Goal: Task Accomplishment & Management: Manage account settings

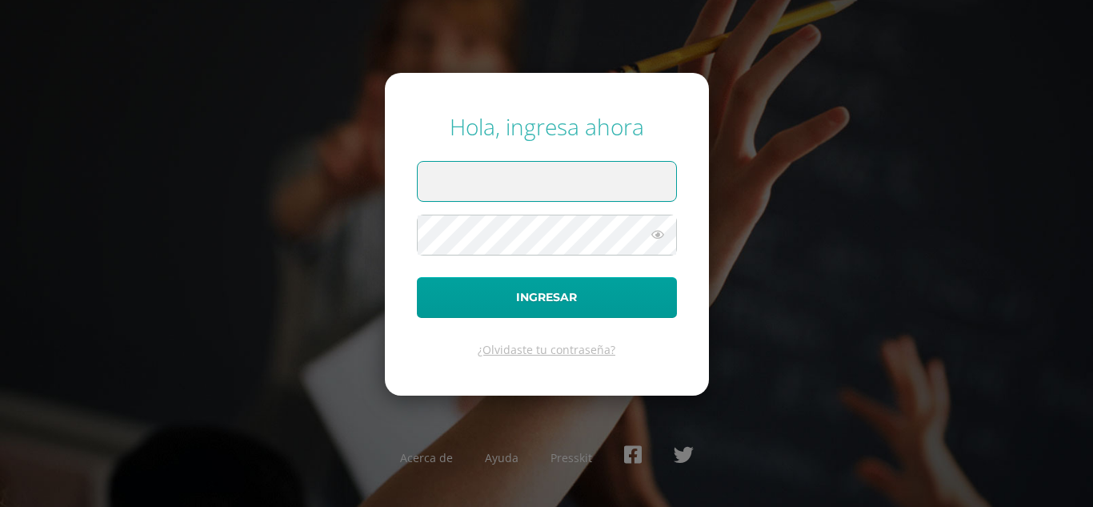
click at [579, 184] on input "text" at bounding box center [547, 181] width 259 height 39
type input "victor_aquino@donbosco.edu.gt"
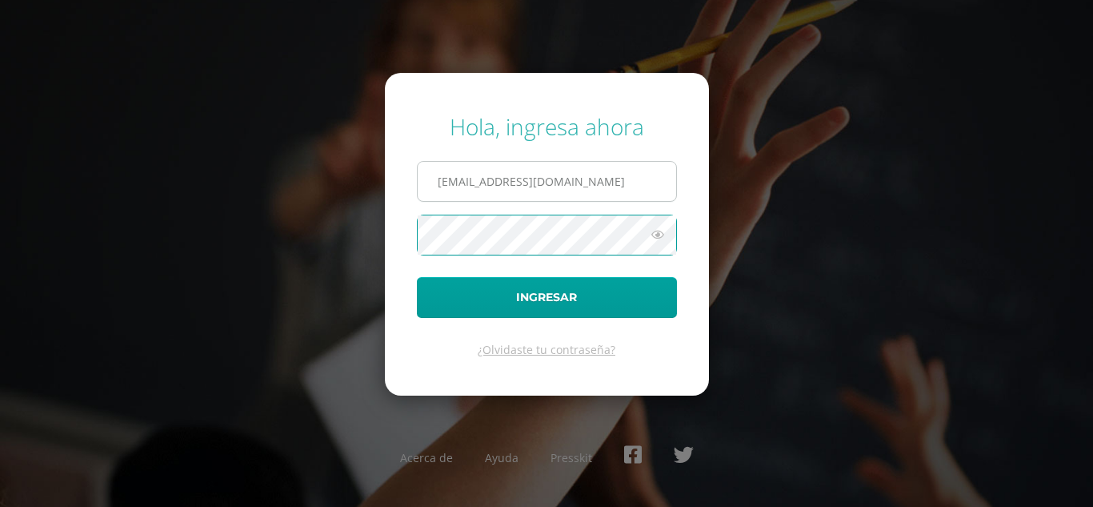
click at [417, 277] on button "Ingresar" at bounding box center [547, 297] width 260 height 41
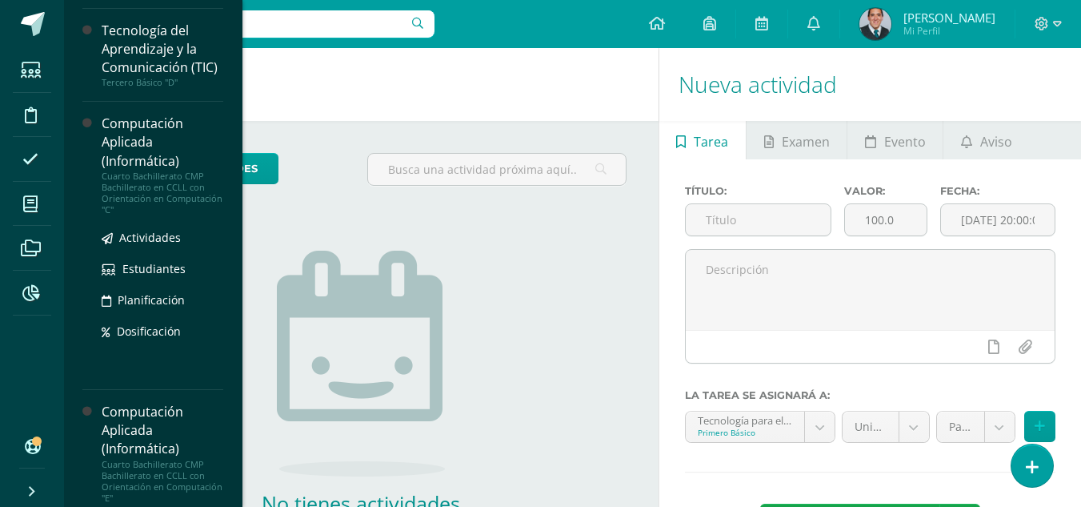
scroll to position [1192, 0]
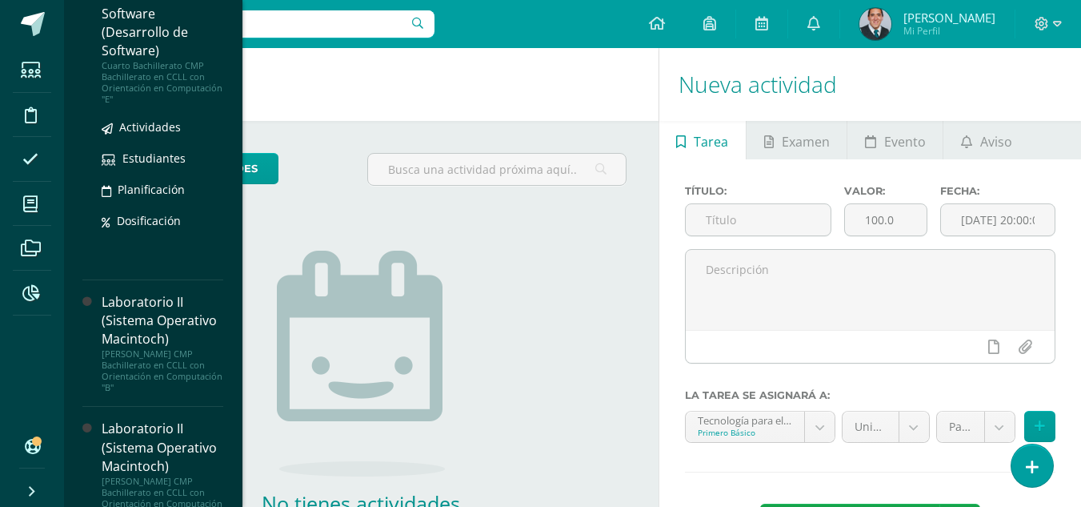
click at [169, 102] on div "Cuarto Bachillerato CMP Bachillerato en CCLL con Orientación en Computación "E"" at bounding box center [163, 82] width 122 height 45
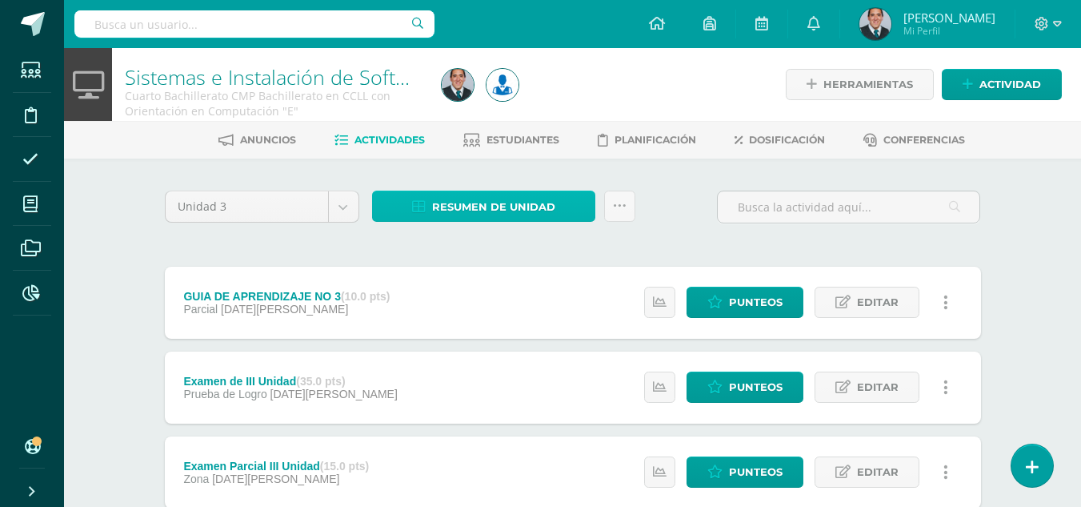
click at [528, 203] on span "Resumen de unidad" at bounding box center [493, 207] width 123 height 30
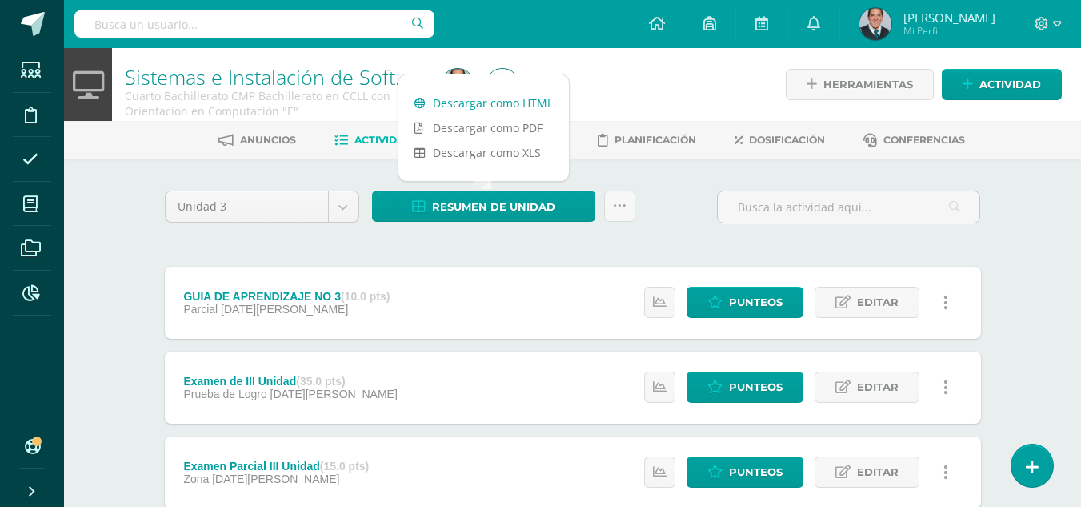
click at [543, 102] on link "Descargar como HTML" at bounding box center [484, 102] width 170 height 25
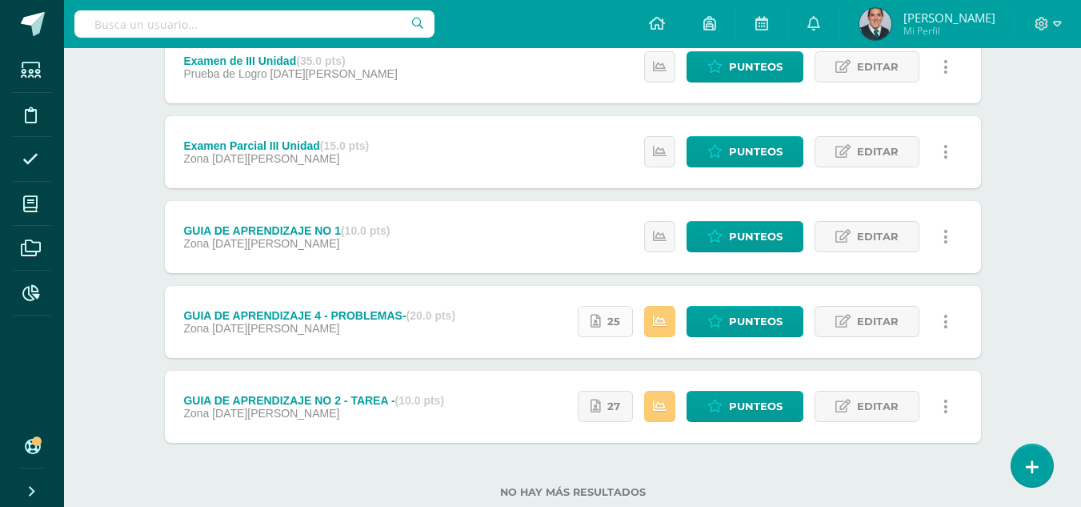
click at [602, 314] on link "25" at bounding box center [605, 321] width 55 height 31
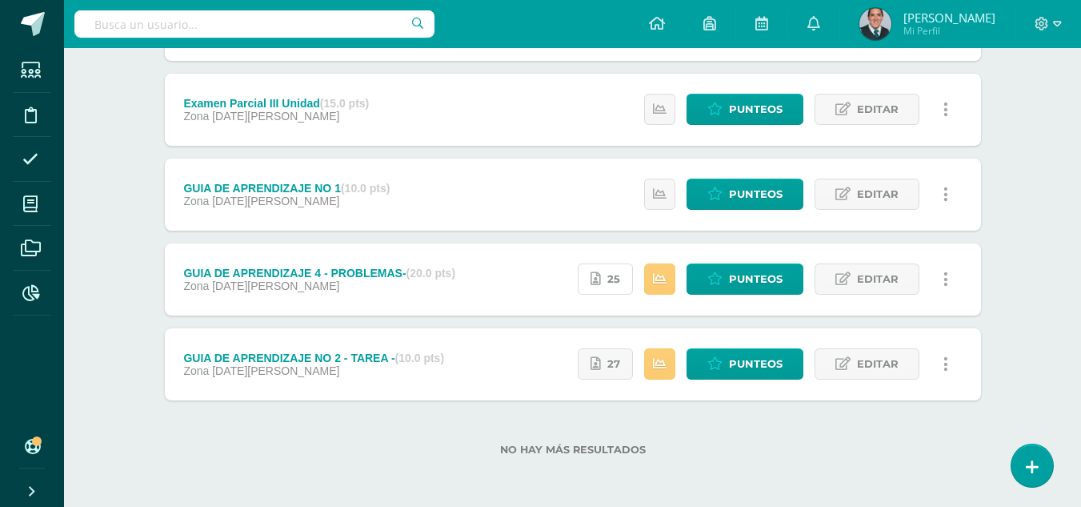
scroll to position [0, 0]
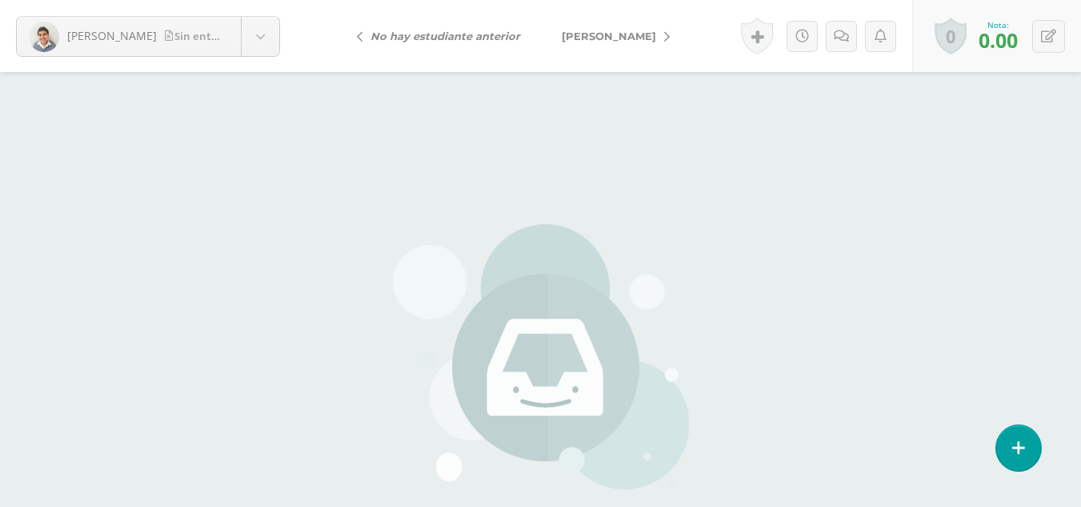
scroll to position [159, 0]
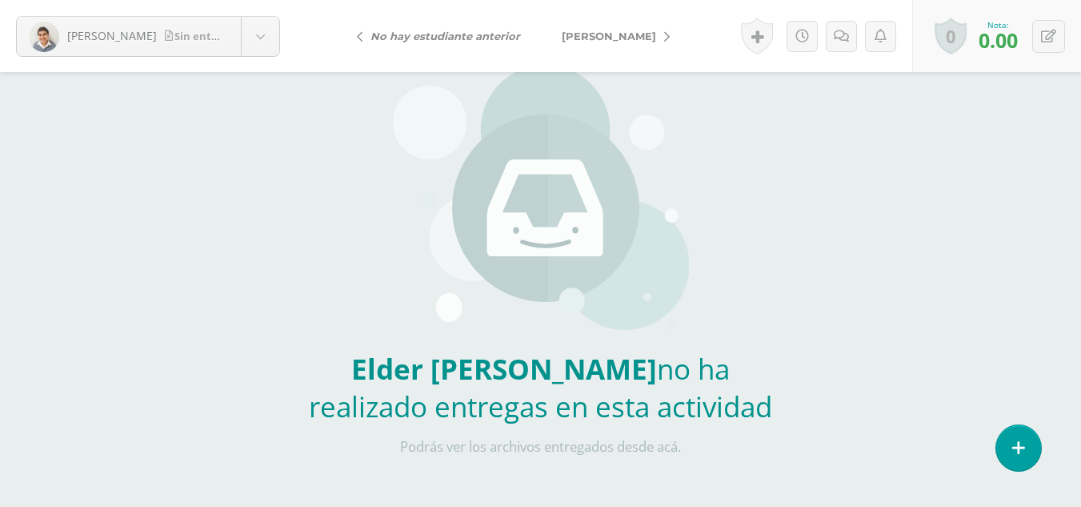
click at [576, 38] on span "[PERSON_NAME]" at bounding box center [609, 36] width 94 height 13
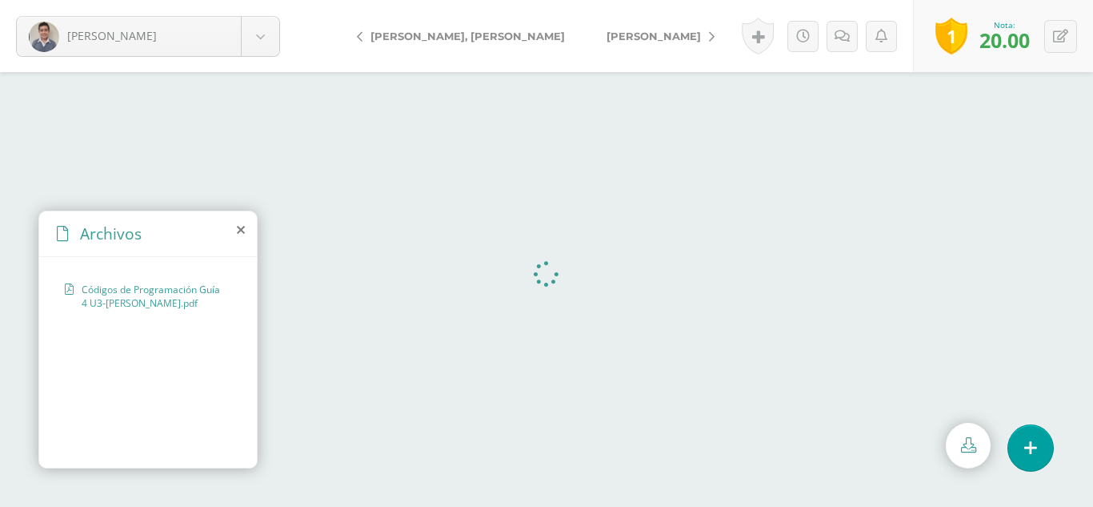
click at [445, 40] on span "[PERSON_NAME]" at bounding box center [468, 36] width 194 height 13
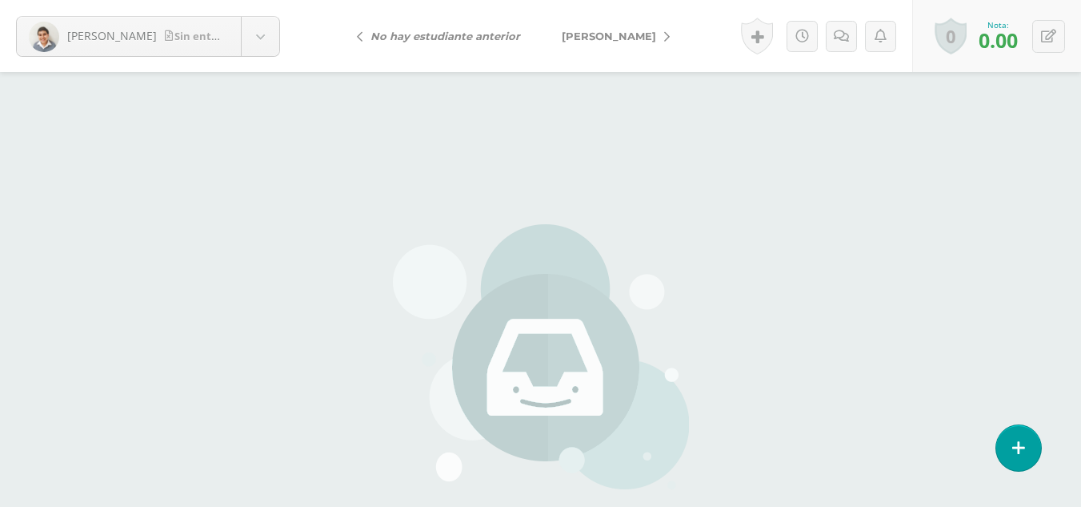
scroll to position [159, 0]
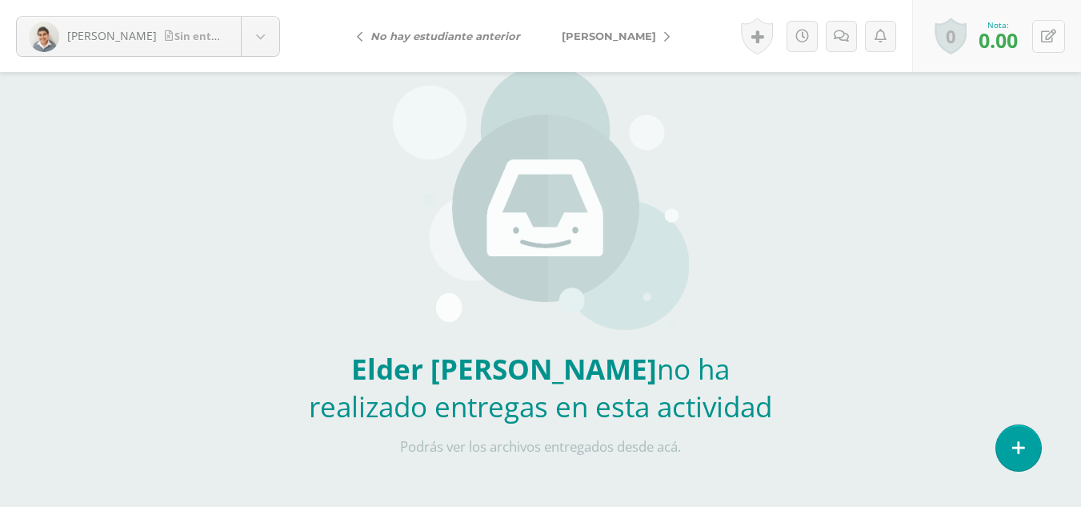
click at [1054, 37] on icon at bounding box center [1048, 37] width 15 height 14
click at [1012, 218] on div "Agustin, Elder Sin entrega Agustin, Elder Alvarado, Andrés Azurdia, Fabio Barda…" at bounding box center [540, 174] width 1081 height 666
click at [1017, 206] on div "Agustin, Elder Sin entrega Agustin, Elder Alvarado, Andrés Azurdia, Fabio Barda…" at bounding box center [540, 174] width 1081 height 666
click at [1055, 27] on link at bounding box center [1049, 36] width 31 height 31
click at [1045, 39] on icon at bounding box center [1048, 37] width 15 height 14
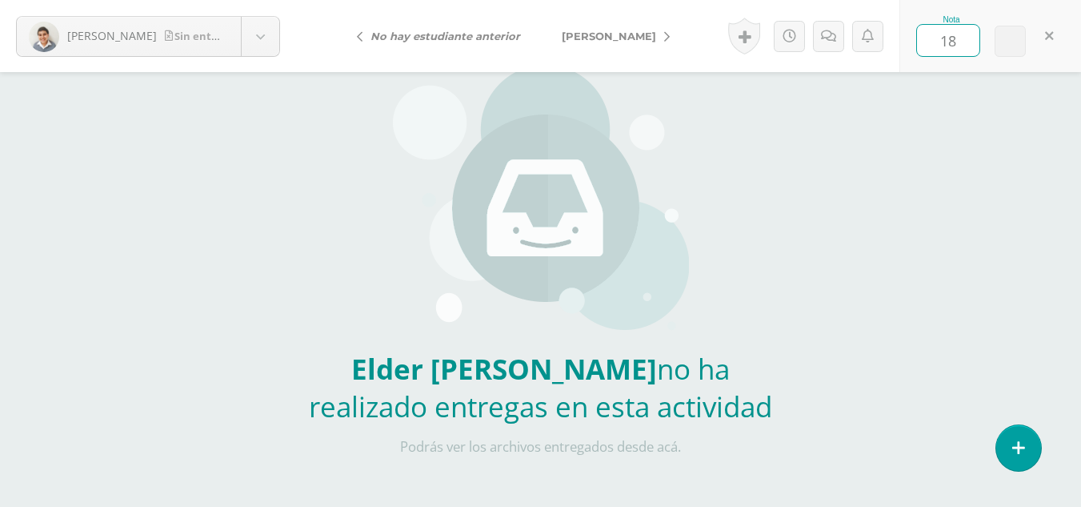
type input "0"
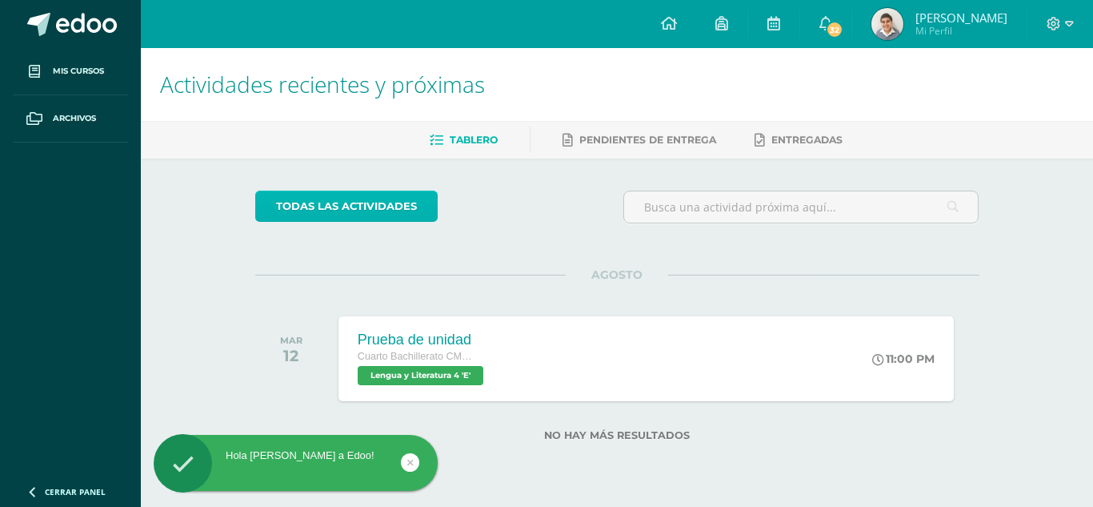
click at [352, 206] on link "todas las Actividades" at bounding box center [346, 205] width 182 height 31
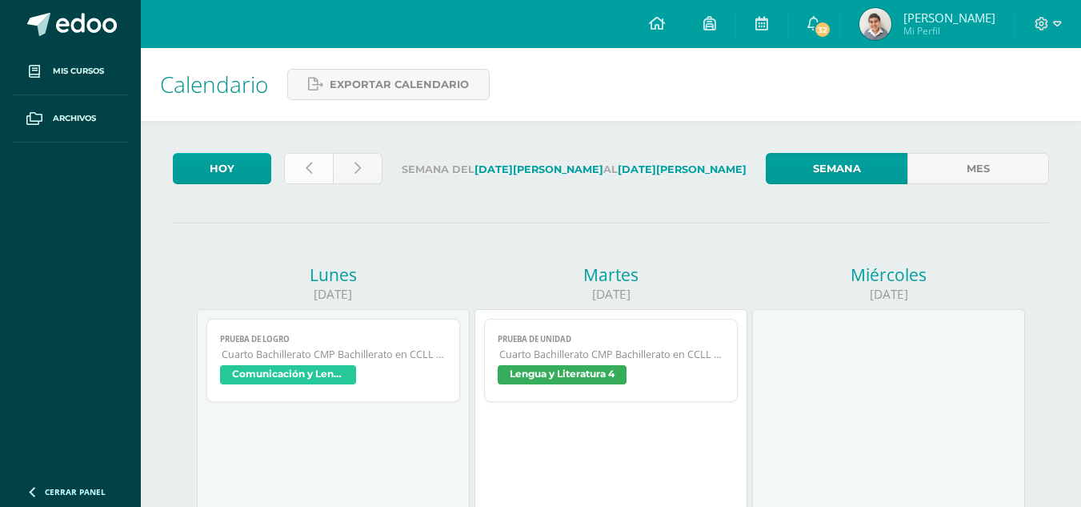
click at [315, 158] on link at bounding box center [308, 168] width 49 height 31
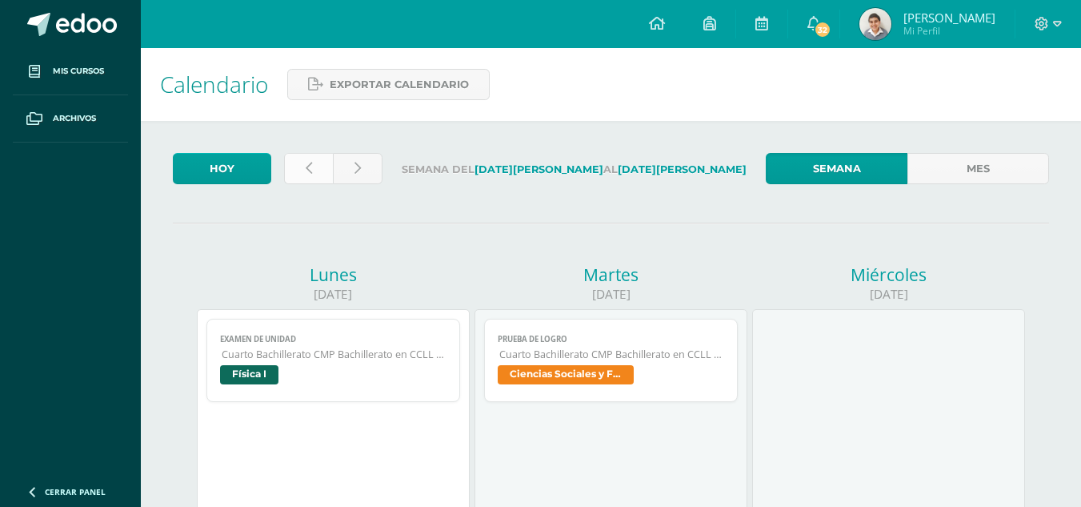
click at [319, 154] on link at bounding box center [308, 168] width 49 height 31
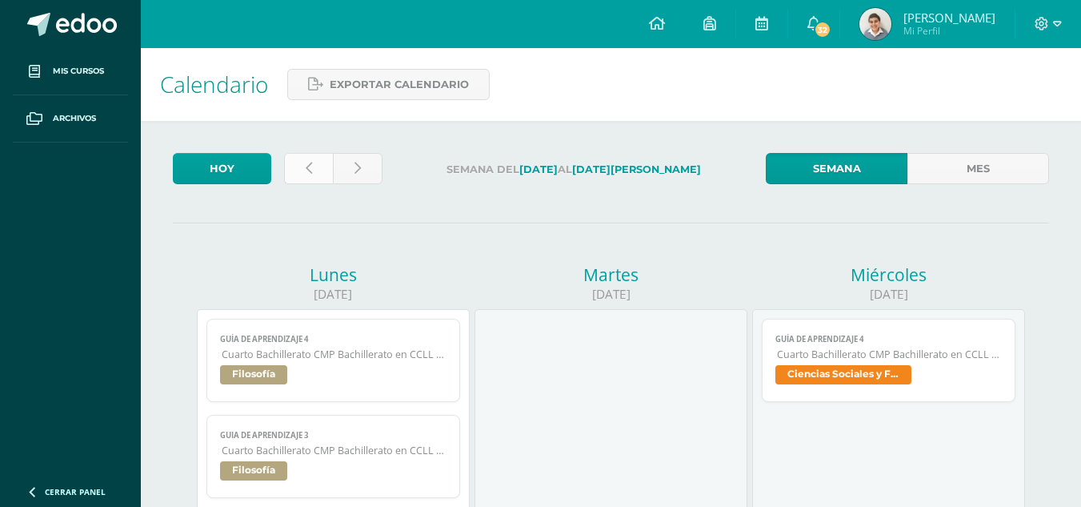
click at [311, 166] on icon at bounding box center [309, 169] width 6 height 14
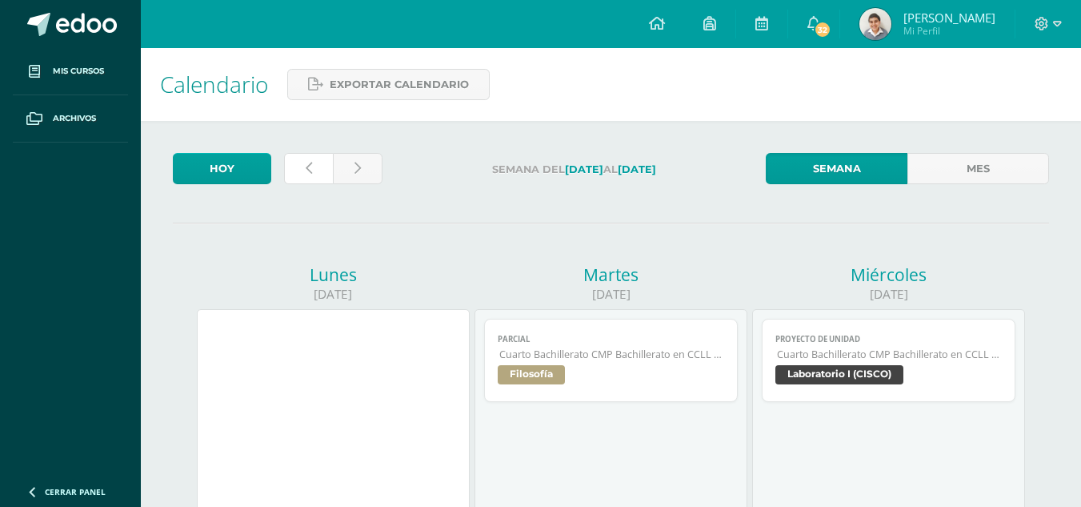
click at [311, 166] on icon at bounding box center [309, 169] width 6 height 14
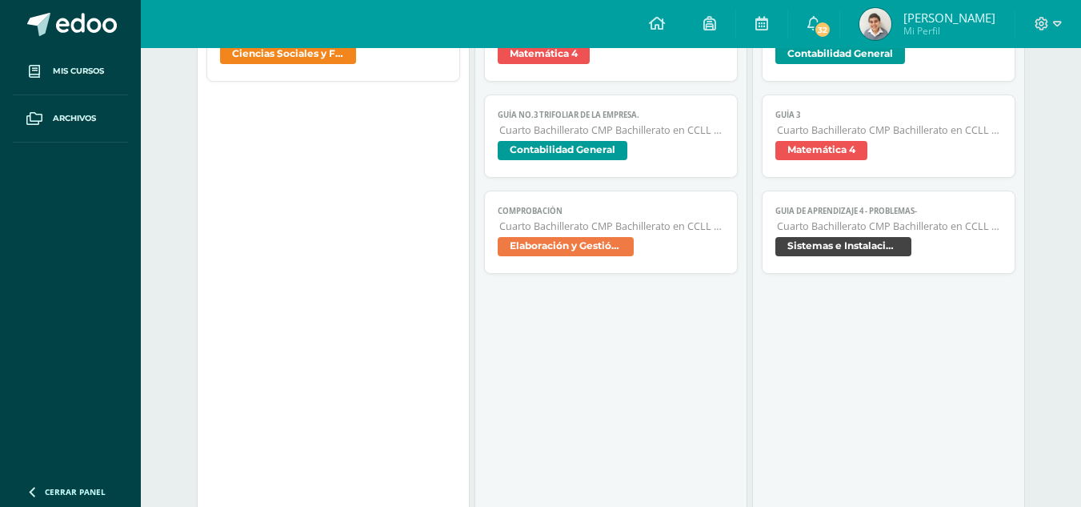
scroll to position [160, 0]
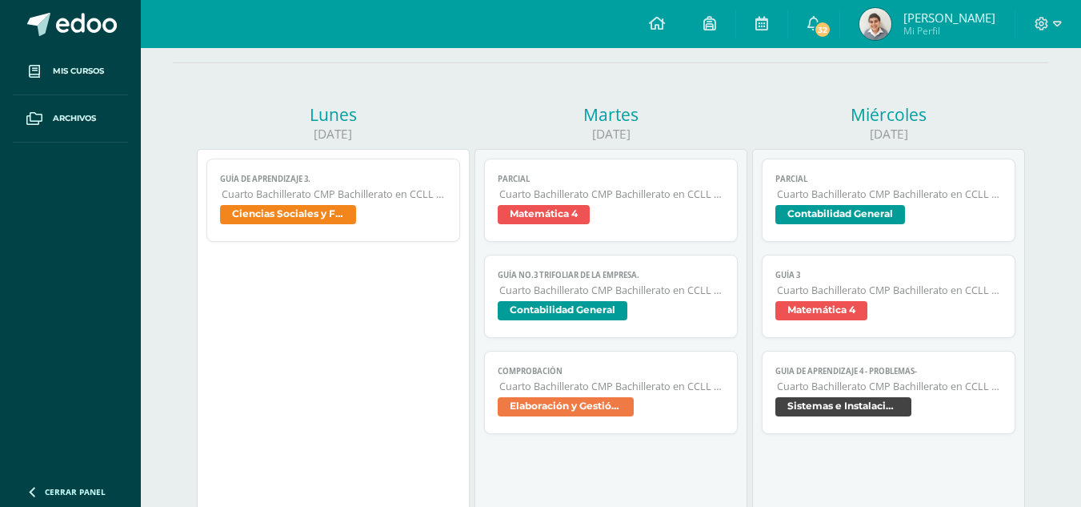
click at [896, 384] on span "Cuarto Bachillerato CMP Bachillerato en CCLL con Orientación en Computación" at bounding box center [889, 386] width 224 height 14
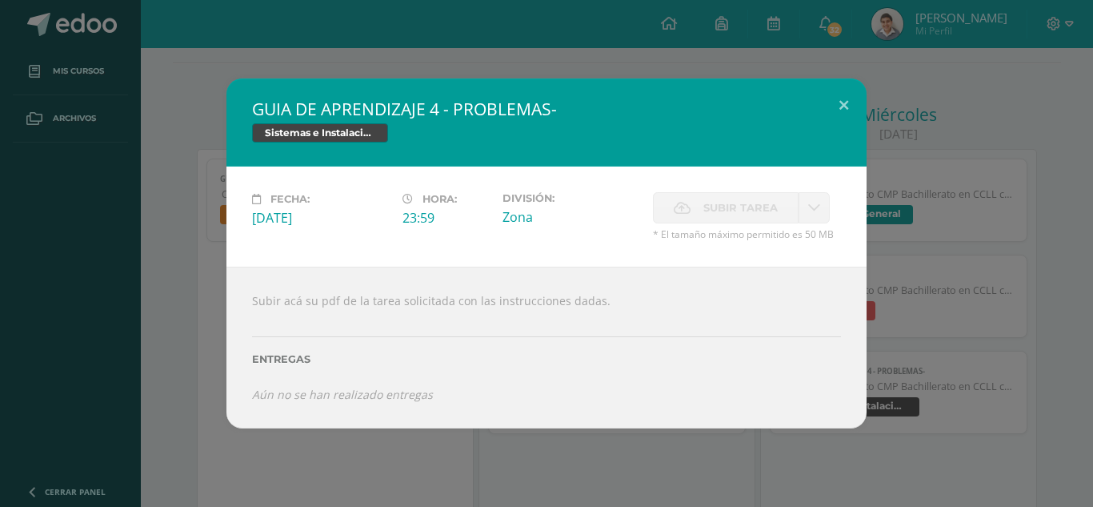
click at [540, 48] on div "GUIA DE APRENDIZAJE 4 - PROBLEMAS- Sistemas e Instalación de Software (Desarrol…" at bounding box center [546, 253] width 1093 height 507
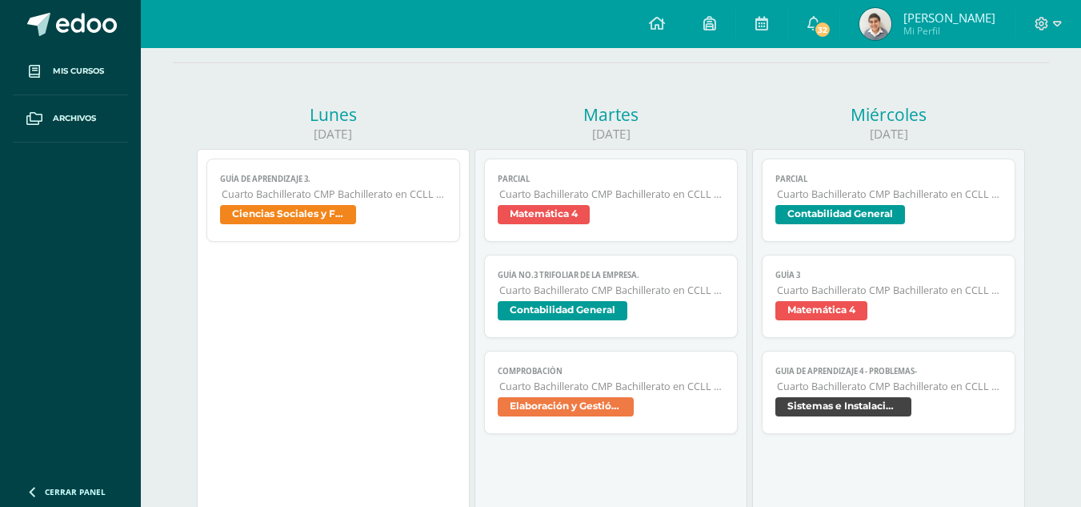
click at [1052, 14] on div at bounding box center [1049, 24] width 66 height 48
click at [1040, 22] on icon at bounding box center [1042, 24] width 14 height 14
click at [969, 118] on link "Cerrar sesión" at bounding box center [998, 109] width 126 height 23
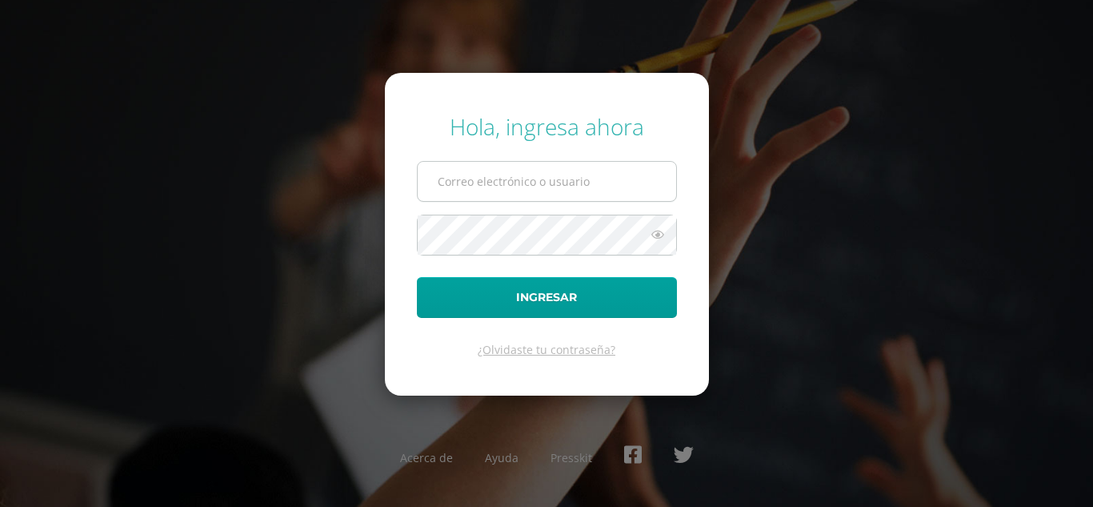
click at [571, 179] on input "text" at bounding box center [547, 181] width 259 height 39
type input "[EMAIL_ADDRESS][DOMAIN_NAME]"
click at [417, 277] on button "Ingresar" at bounding box center [547, 297] width 260 height 41
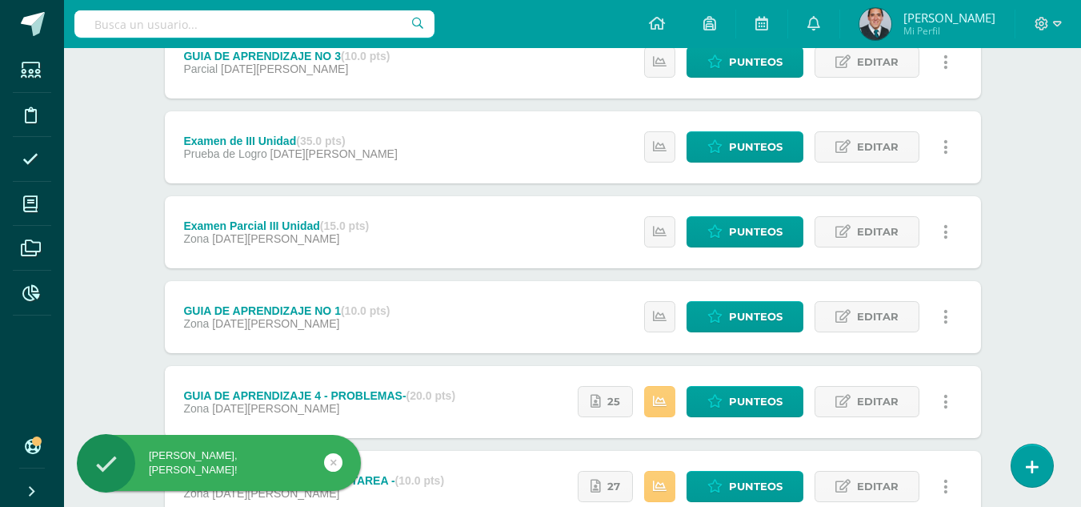
scroll to position [320, 0]
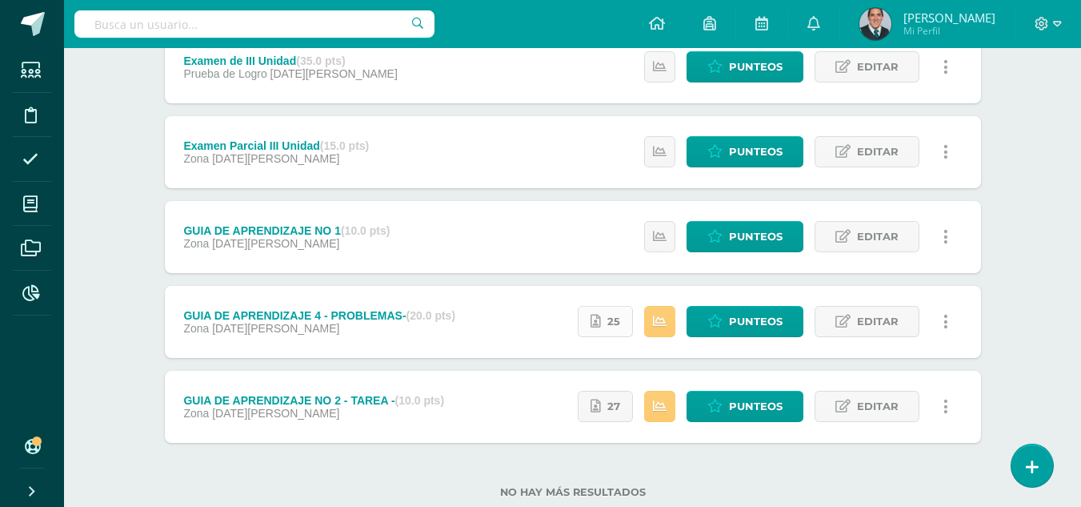
click at [622, 323] on link "25" at bounding box center [605, 321] width 55 height 31
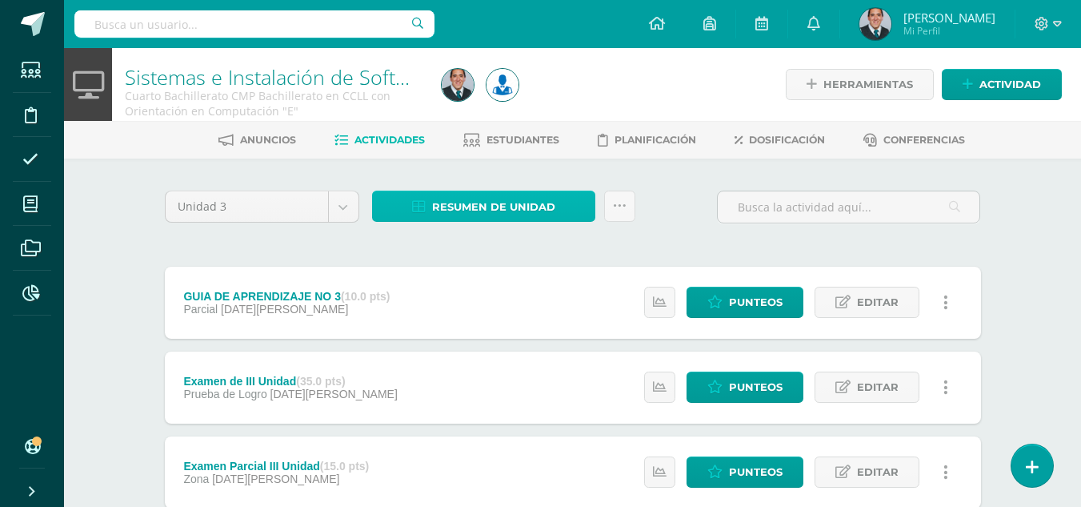
click at [491, 198] on span "Resumen de unidad" at bounding box center [493, 207] width 123 height 30
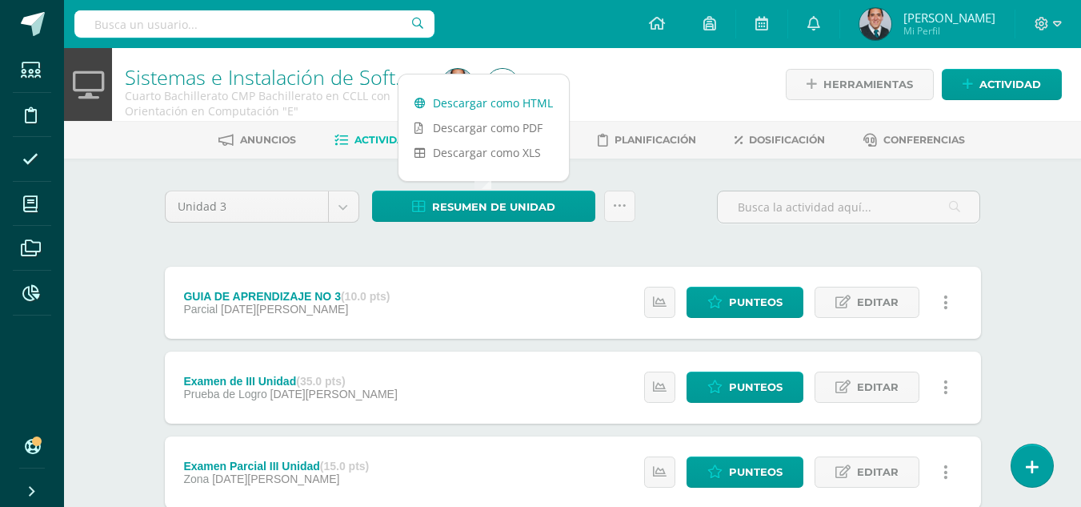
click at [495, 106] on link "Descargar como HTML" at bounding box center [484, 102] width 170 height 25
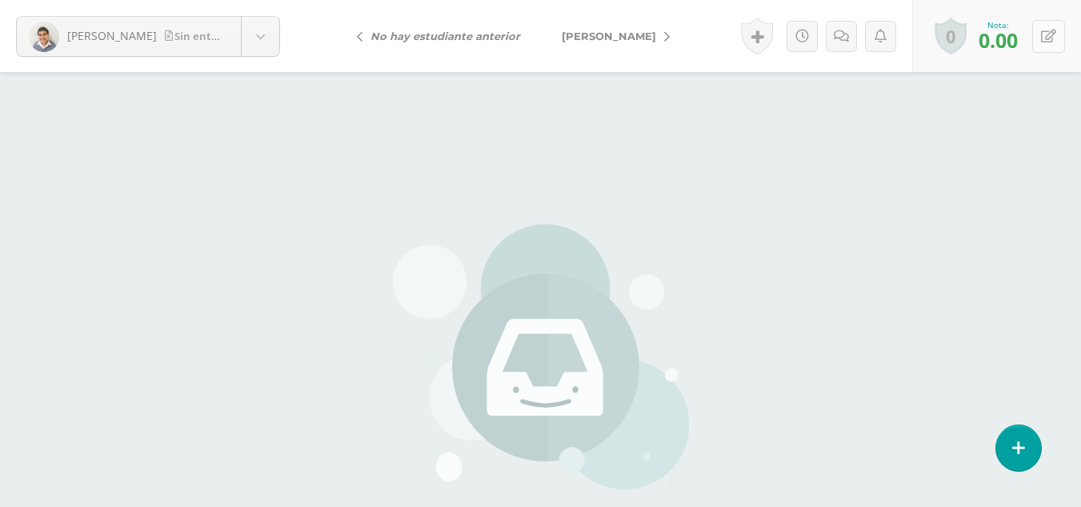
click at [1048, 42] on icon at bounding box center [1048, 37] width 15 height 14
type input "18"
click at [274, 34] on body "Agustin, Elder Sin entrega Agustin, Elder Alvarado, Andrés Azurdia, Fabio Barda…" at bounding box center [540, 333] width 1081 height 666
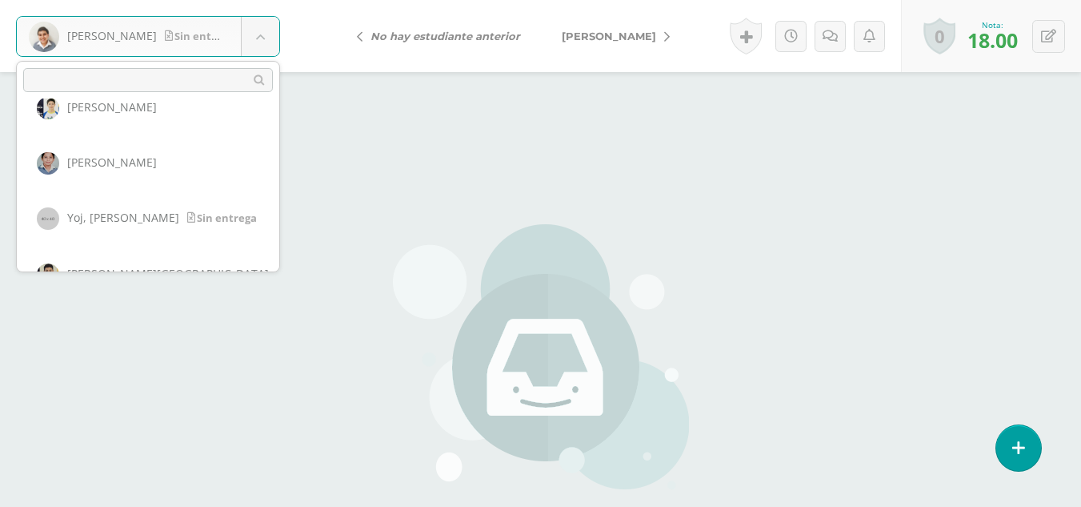
scroll to position [1445, 0]
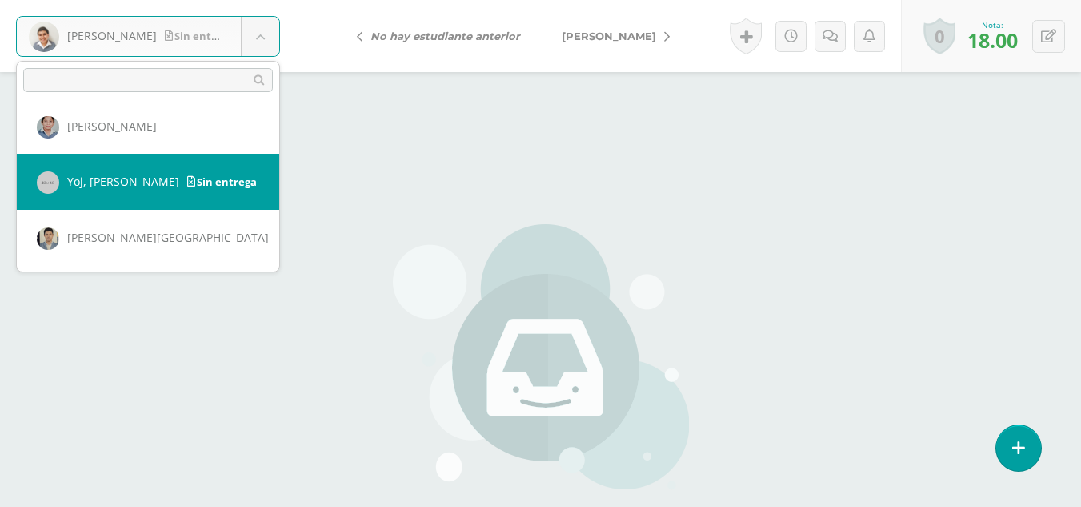
select select "733"
